Goal: Find specific page/section: Find specific page/section

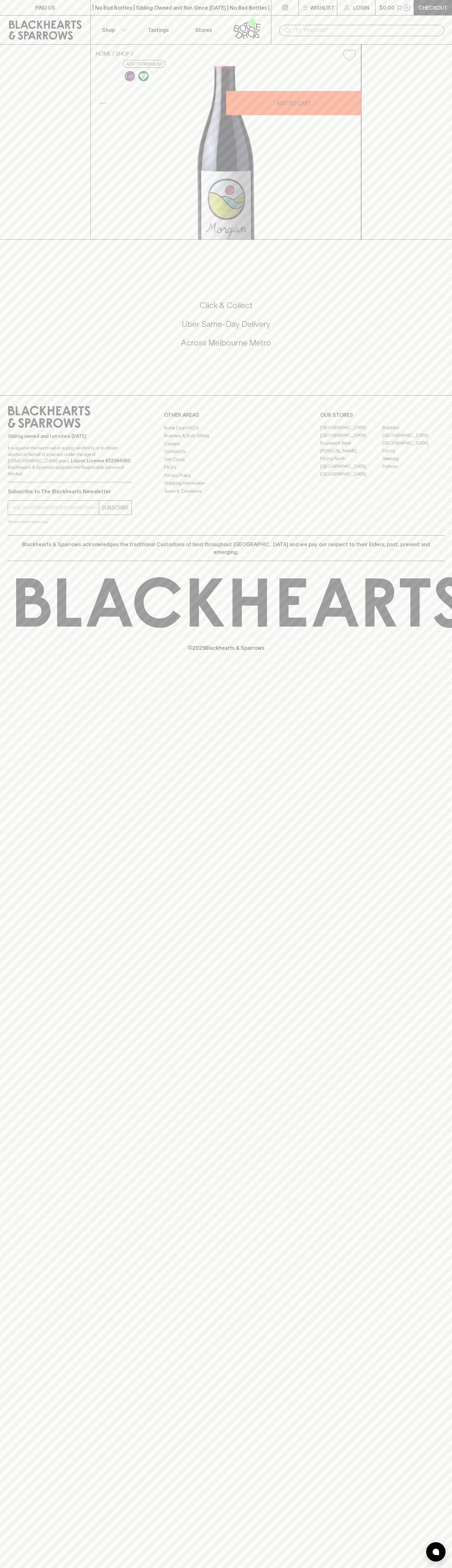
click at [16, 0] on link "FIND US" at bounding box center [45, 7] width 90 height 15
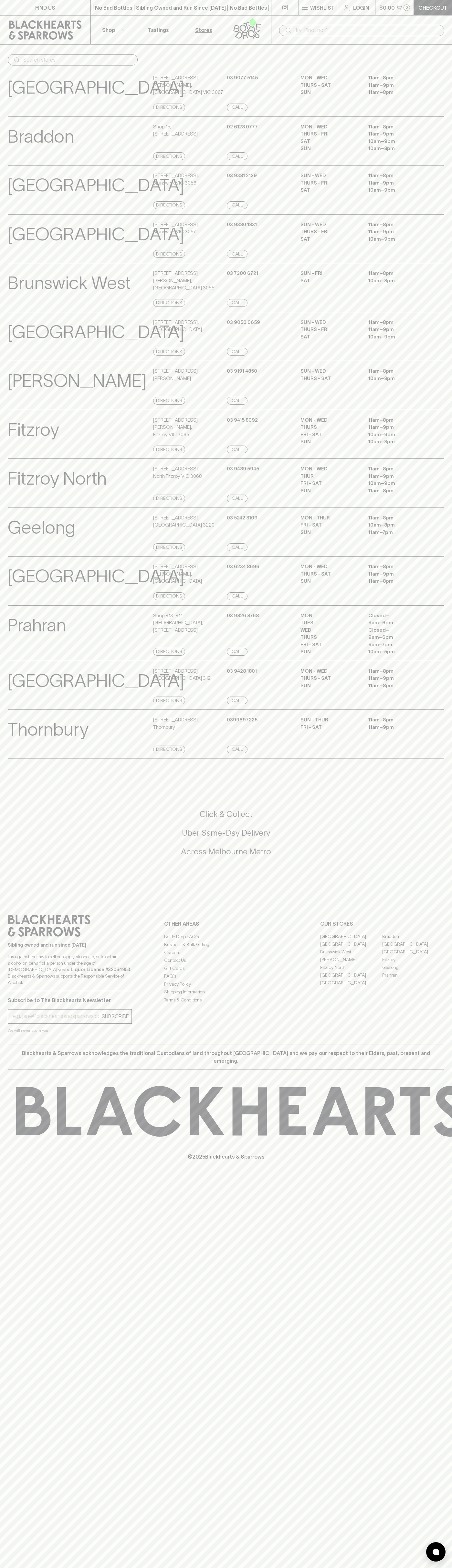
click at [433, 1567] on html "FIND US | No Bad Bottles | Sibling Owned and Run Since [DATE] | No Bad Bottles …" at bounding box center [226, 784] width 452 height 1568
click at [25, 41] on link at bounding box center [45, 30] width 90 height 29
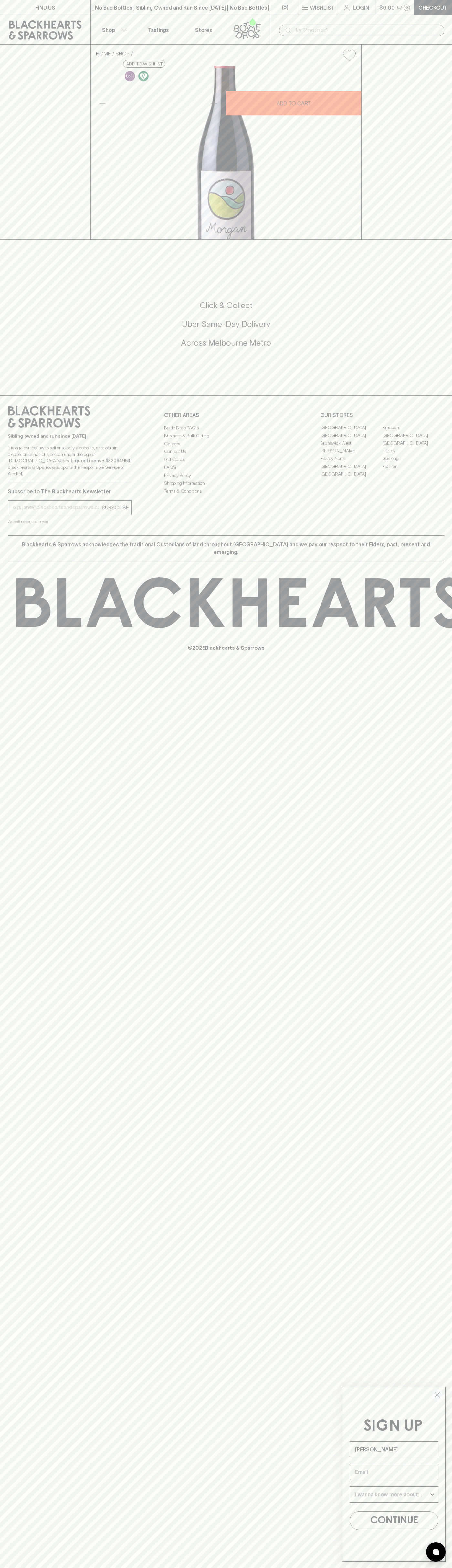
type input "John Smith"
